Goal: Communication & Community: Share content

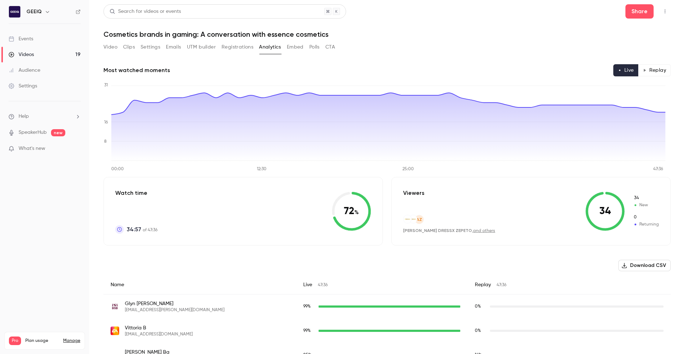
click at [37, 52] on link "Videos 19" at bounding box center [44, 55] width 89 height 16
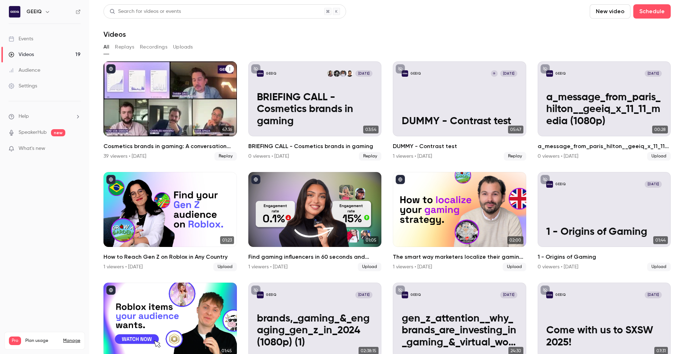
click at [226, 65] on button "Cosmetics brands in gaming: A conversation with essence cosmetics" at bounding box center [229, 69] width 9 height 9
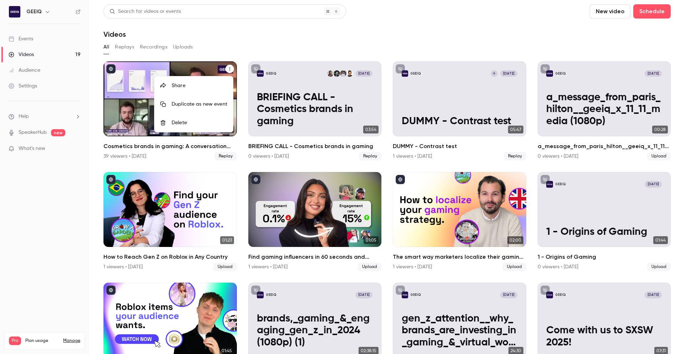
click at [194, 86] on div "Share" at bounding box center [200, 85] width 56 height 7
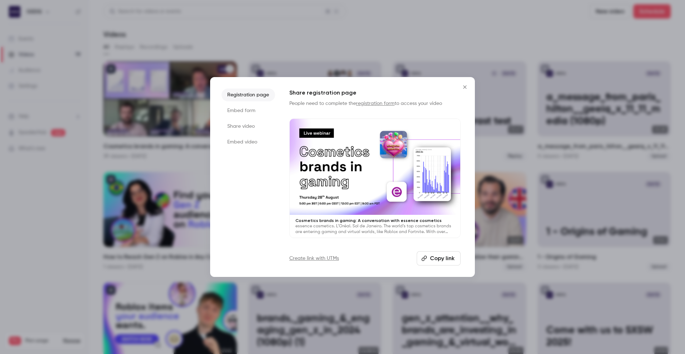
click at [445, 258] on button "Copy link" at bounding box center [438, 258] width 44 height 14
click at [257, 142] on li "Embed video" at bounding box center [247, 141] width 53 height 13
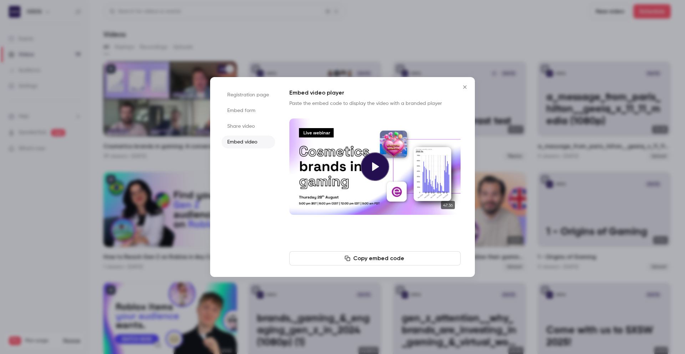
click at [244, 131] on li "Share video" at bounding box center [247, 126] width 53 height 13
click at [386, 258] on button "Copy link" at bounding box center [374, 258] width 171 height 14
click at [385, 257] on button "Copied!" at bounding box center [374, 258] width 171 height 14
click at [374, 257] on button "Copied!" at bounding box center [374, 258] width 171 height 14
click at [365, 256] on button "Copied!" at bounding box center [374, 258] width 171 height 14
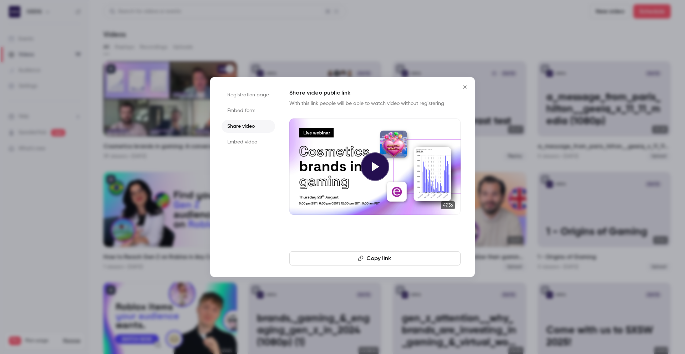
click at [465, 89] on icon "Close" at bounding box center [464, 87] width 9 height 6
